Goal: Information Seeking & Learning: Compare options

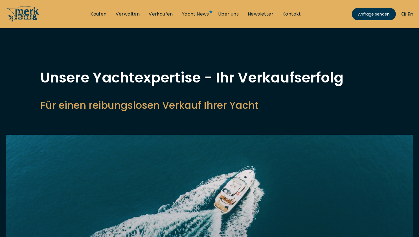
select select "sell"
click at [102, 13] on link "Kaufen" at bounding box center [98, 14] width 16 height 6
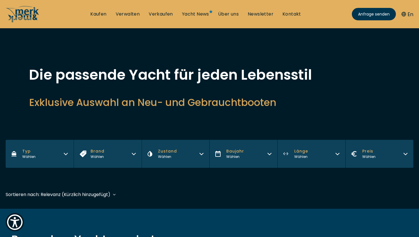
click at [27, 154] on div "Wählen" at bounding box center [28, 156] width 13 height 5
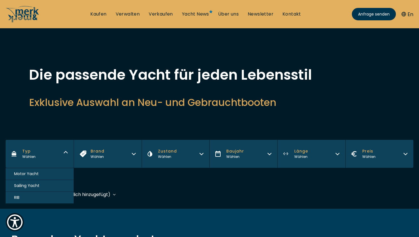
click at [28, 171] on span "Motor Yacht" at bounding box center [26, 174] width 25 height 6
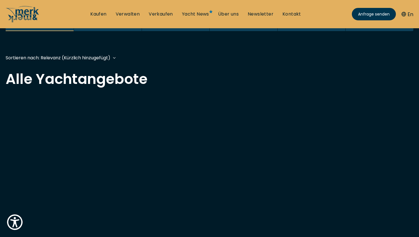
scroll to position [1, 0]
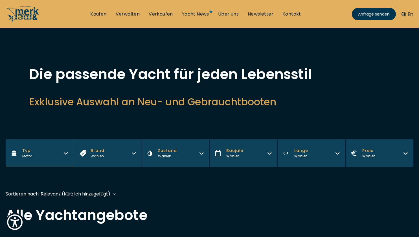
click at [98, 148] on span "Brand" at bounding box center [98, 151] width 14 height 6
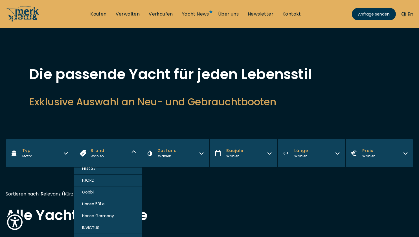
scroll to position [248, 0]
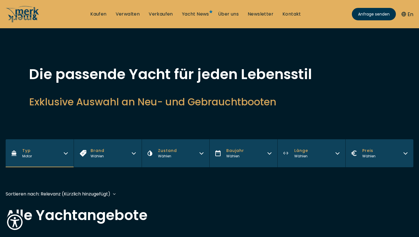
click at [366, 154] on div "Wählen" at bounding box center [368, 156] width 13 height 5
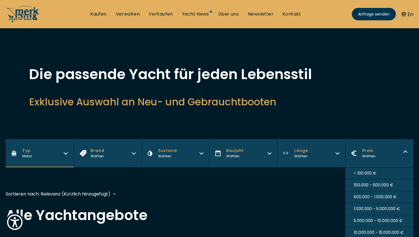
click at [360, 172] on span "< 100.000 €" at bounding box center [365, 173] width 23 height 6
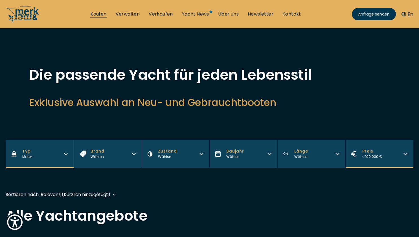
click at [99, 14] on link "Kaufen" at bounding box center [98, 14] width 16 height 6
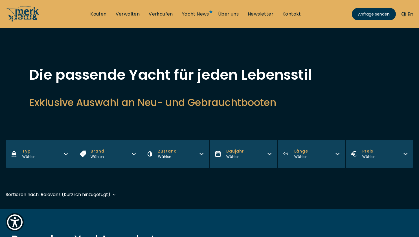
click at [96, 157] on div "Wählen" at bounding box center [98, 156] width 14 height 5
click at [161, 148] on button "Zustand Wählen" at bounding box center [176, 154] width 68 height 28
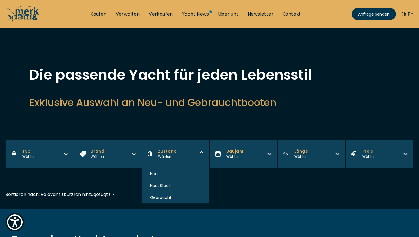
click at [165, 195] on span "Gebraucht" at bounding box center [160, 197] width 21 height 6
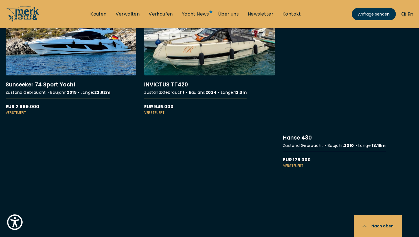
scroll to position [1336, 0]
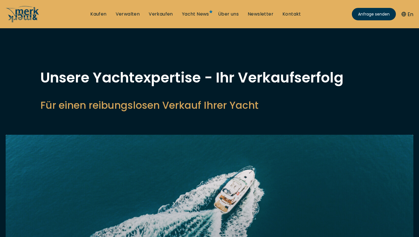
select select "sell"
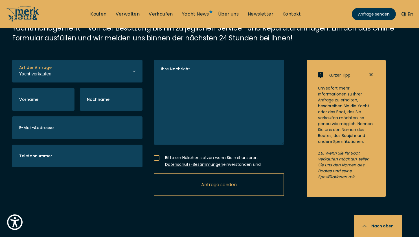
scroll to position [1302, 0]
